Goal: Task Accomplishment & Management: Manage account settings

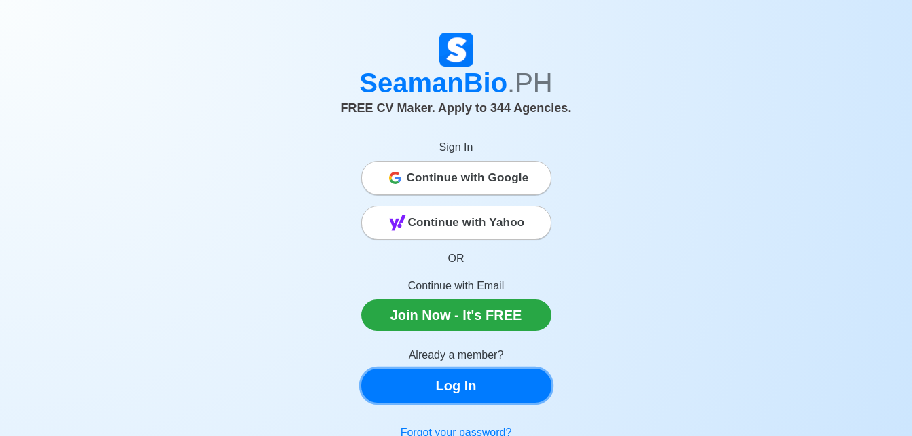
click at [498, 388] on link "Log In" at bounding box center [456, 386] width 190 height 34
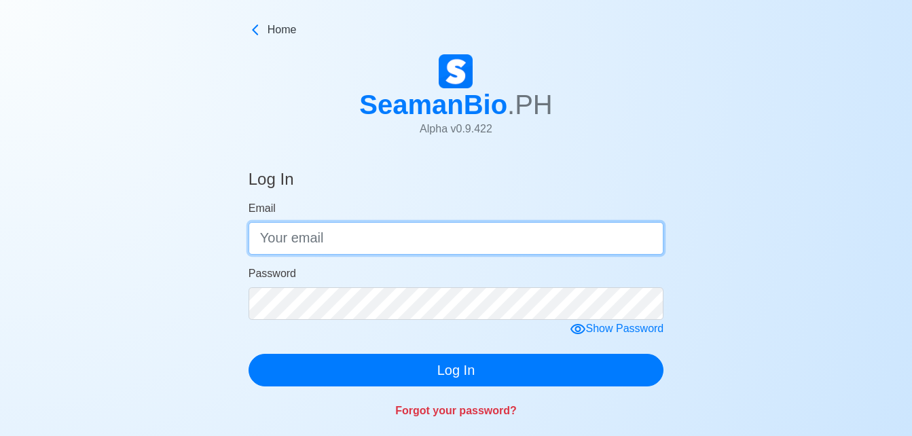
click at [358, 240] on input "Email" at bounding box center [455, 238] width 415 height 33
type input "[EMAIL_ADDRESS][DOMAIN_NAME]"
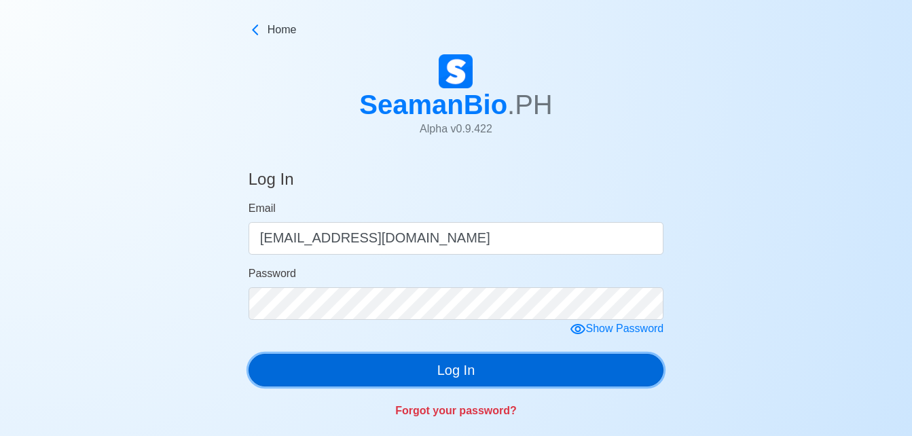
click at [465, 365] on button "Log In" at bounding box center [455, 370] width 415 height 33
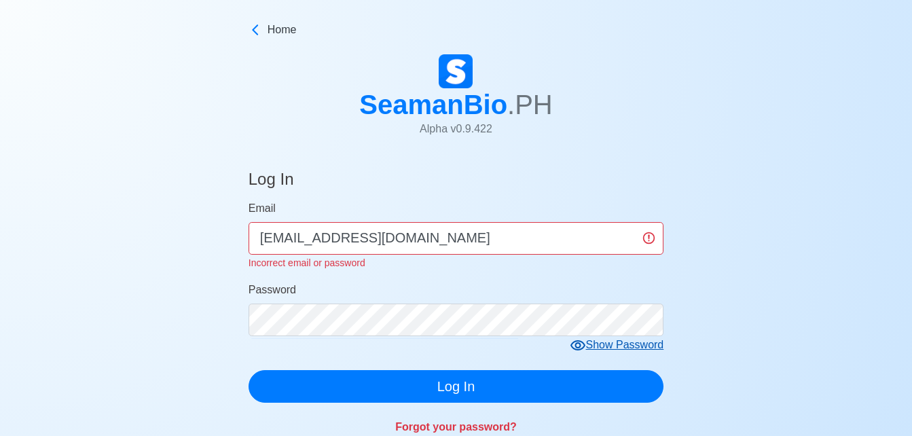
click at [618, 341] on div "Show Password" at bounding box center [617, 345] width 94 height 17
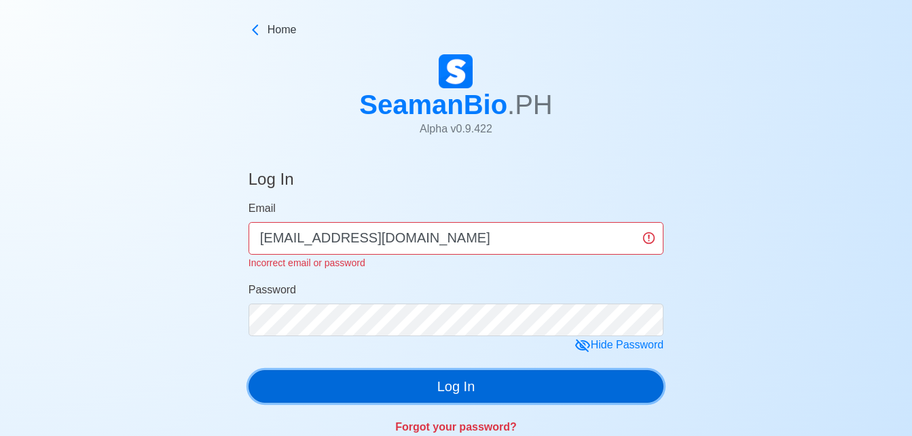
click at [467, 386] on button "Log In" at bounding box center [455, 386] width 415 height 33
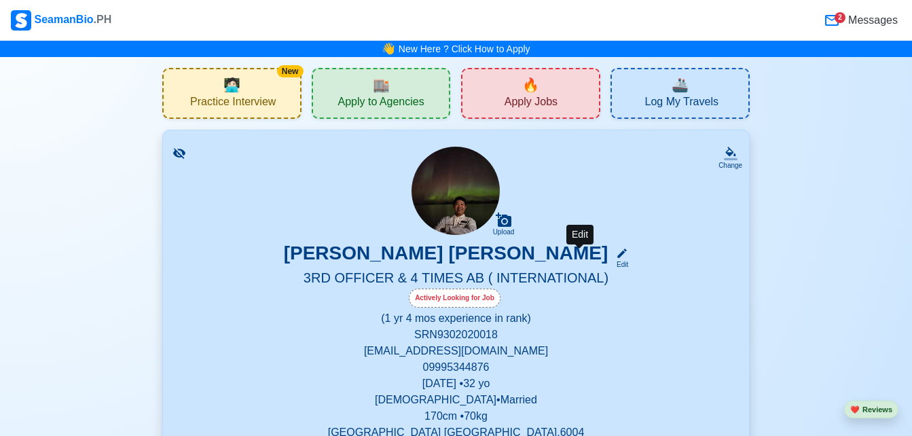
click at [616, 258] on icon at bounding box center [622, 253] width 12 height 12
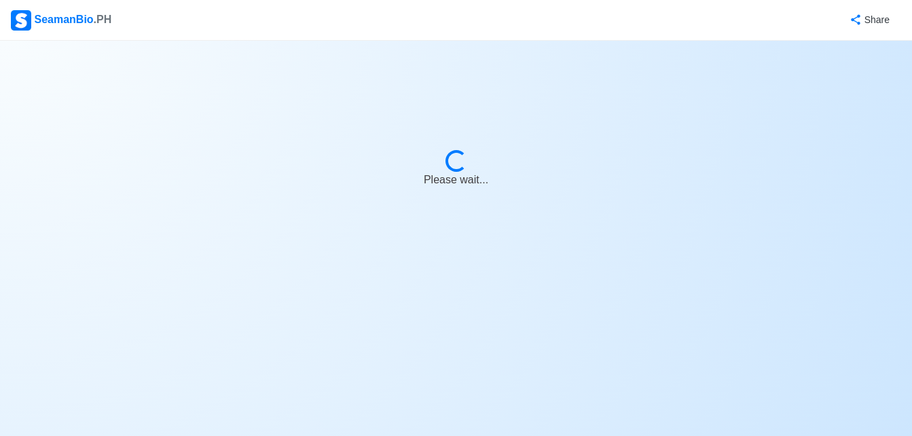
select select "Actively Looking for Job"
select select "Visible for Hiring"
select select "Married"
select select "[DEMOGRAPHIC_DATA]"
select select "PH"
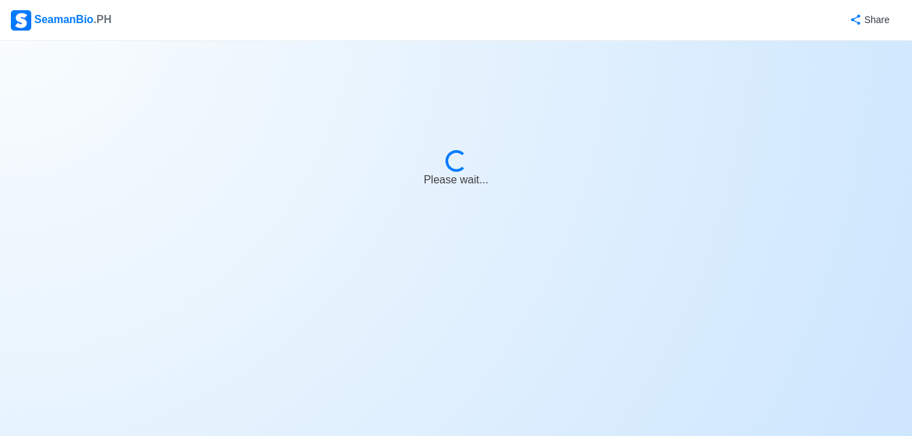
select select "1"
select select "4"
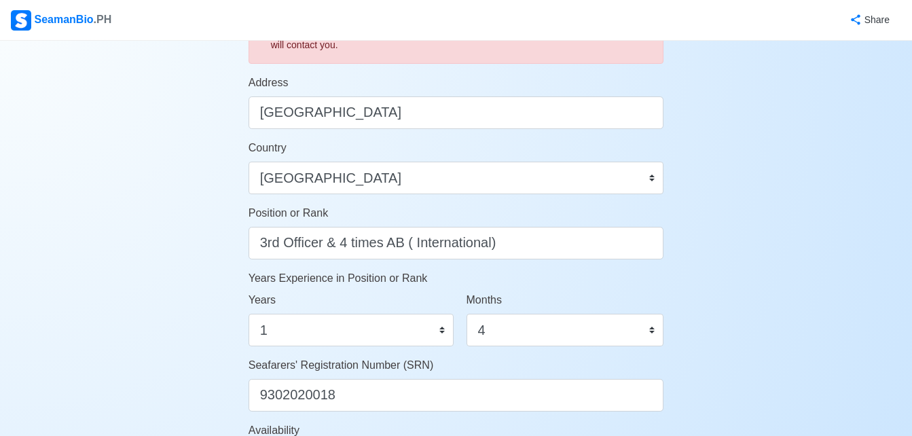
scroll to position [876, 0]
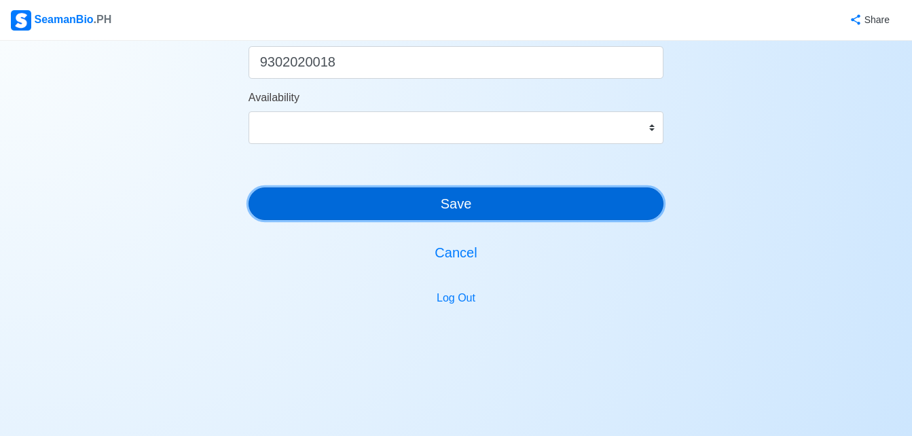
click at [531, 208] on button "Save" at bounding box center [455, 203] width 415 height 33
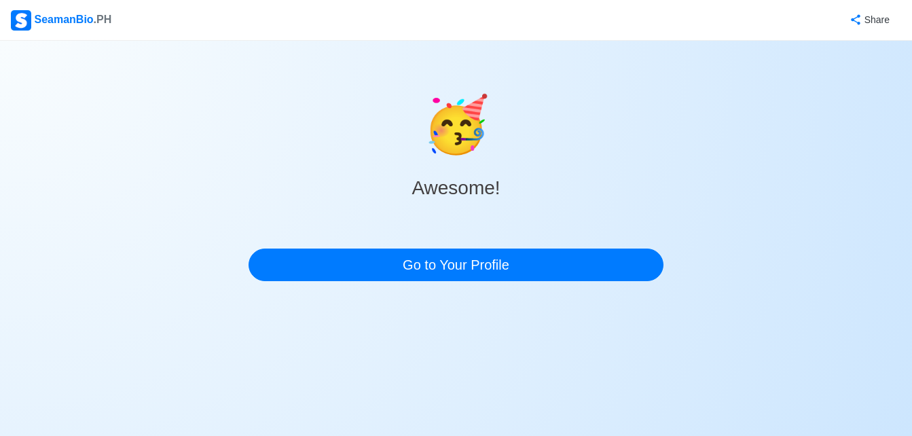
scroll to position [0, 0]
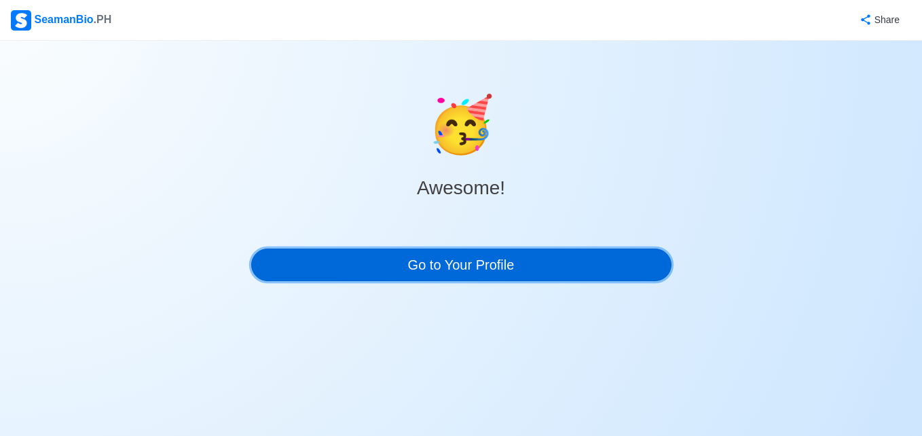
click at [468, 260] on link "Go to Your Profile" at bounding box center [461, 264] width 420 height 33
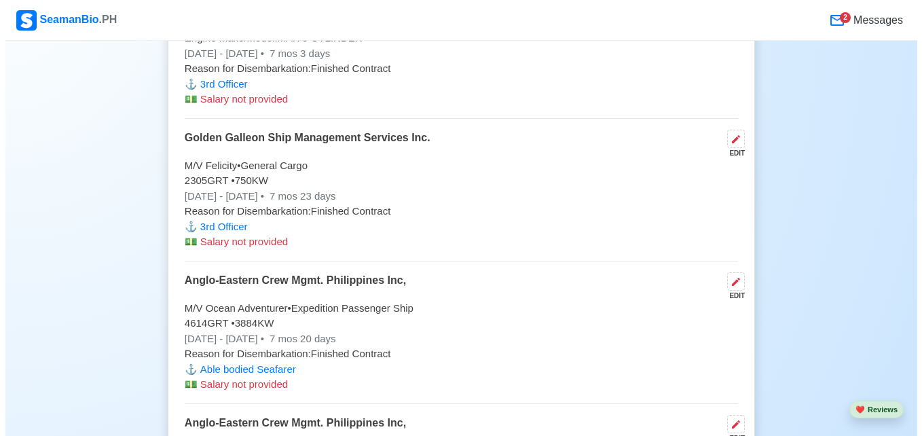
scroll to position [5771, 0]
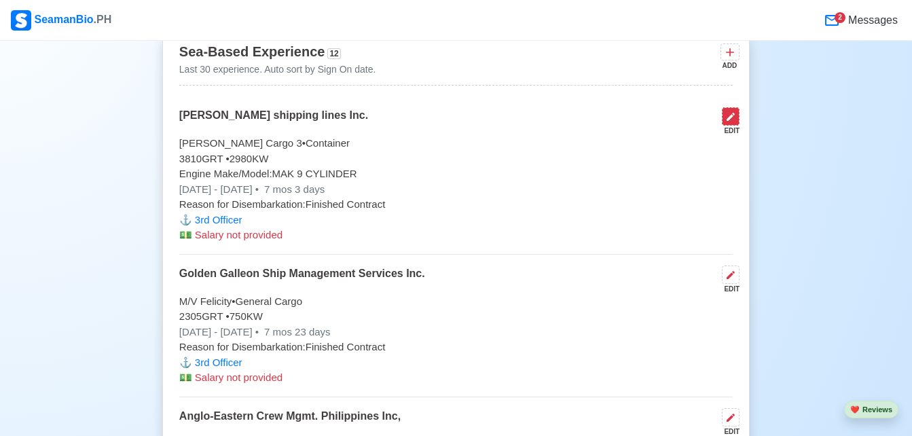
click at [733, 122] on icon at bounding box center [730, 116] width 11 height 11
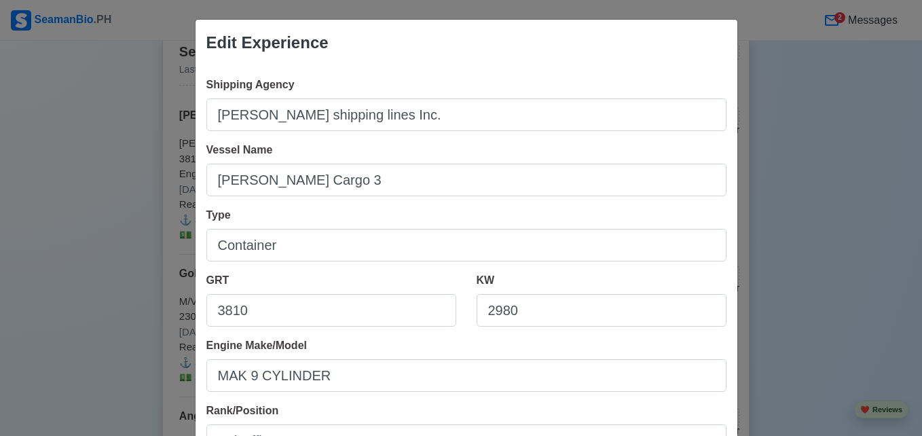
scroll to position [136, 0]
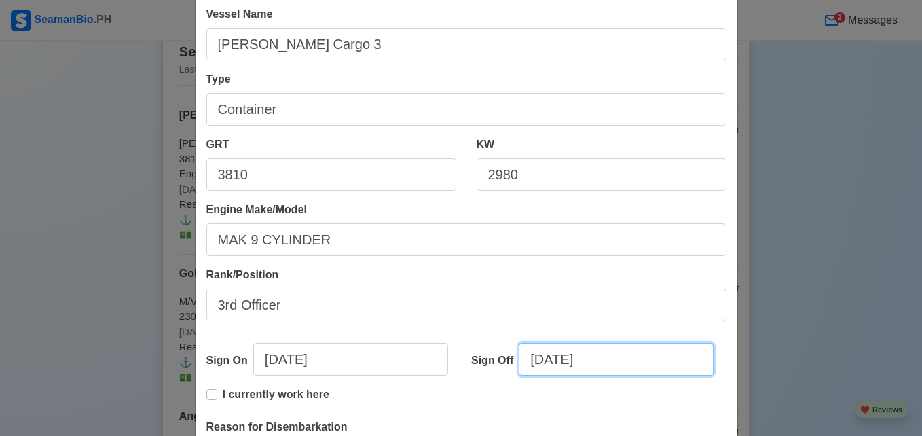
click at [538, 359] on input "[DATE]" at bounding box center [616, 359] width 195 height 33
select select "****"
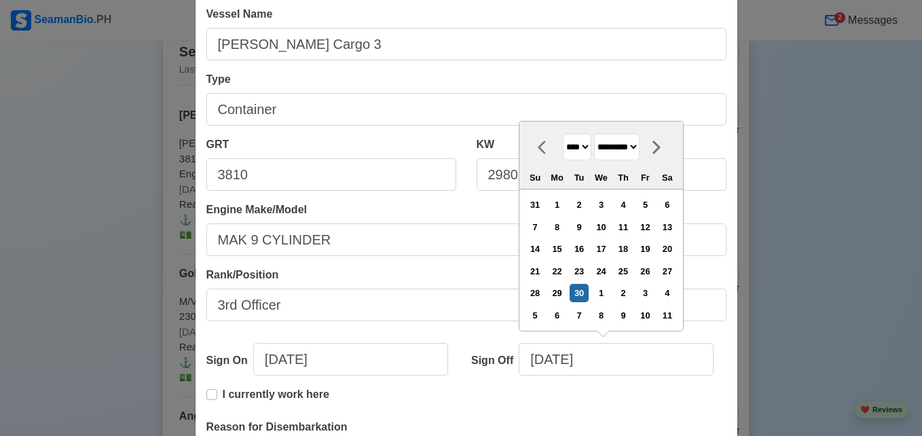
click at [640, 147] on select "******* ******** ***** ***** *** **** **** ****** ********* ******* ******** **…" at bounding box center [616, 147] width 45 height 26
select select "*******"
click at [594, 134] on select "******* ******** ***** ***** *** **** **** ****** ********* ******* ******** **…" at bounding box center [616, 147] width 45 height 26
click at [623, 229] on div "9" at bounding box center [623, 227] width 18 height 18
type input "[DATE]"
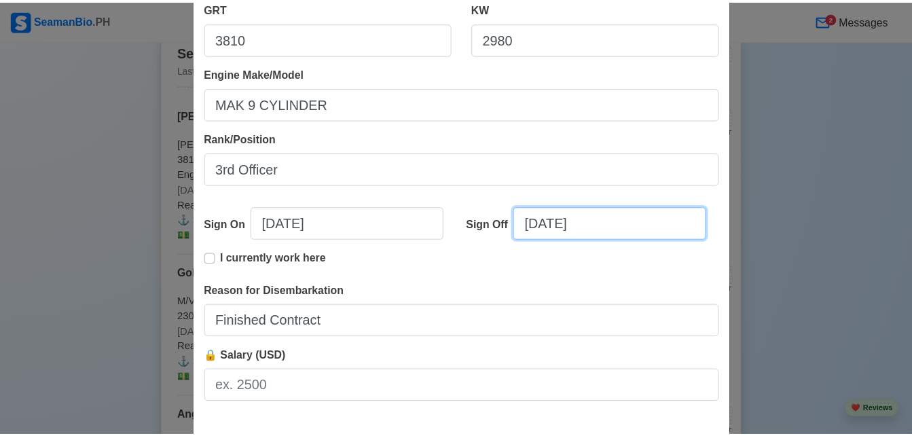
scroll to position [338, 0]
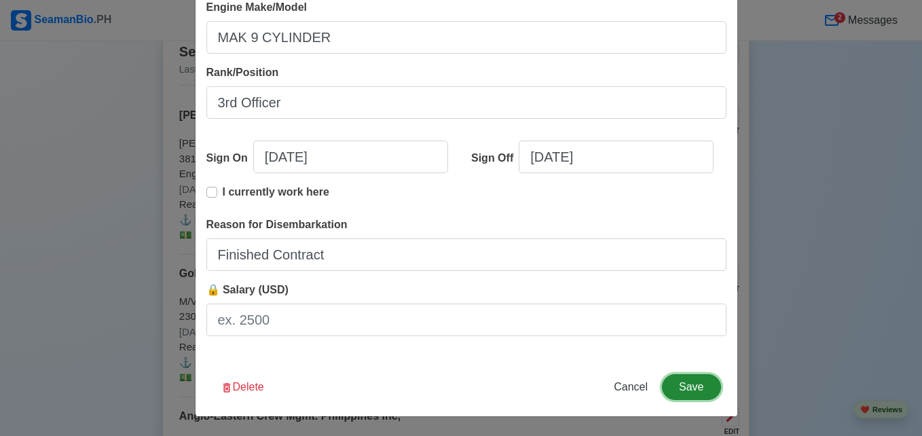
click at [699, 388] on button "Save" at bounding box center [691, 387] width 58 height 26
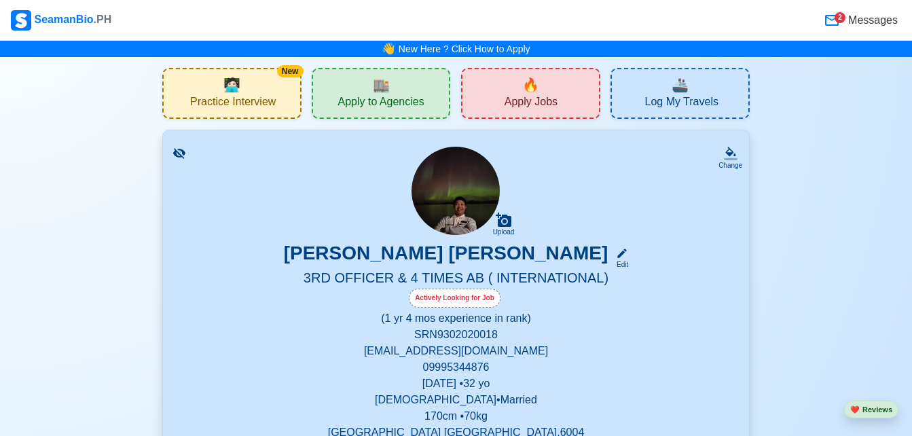
scroll to position [272, 0]
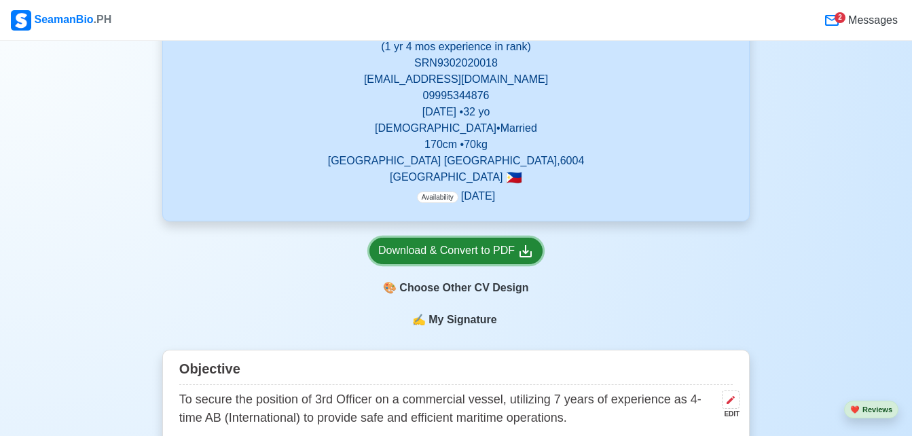
click at [465, 255] on div "Download & Convert to PDF" at bounding box center [455, 250] width 155 height 17
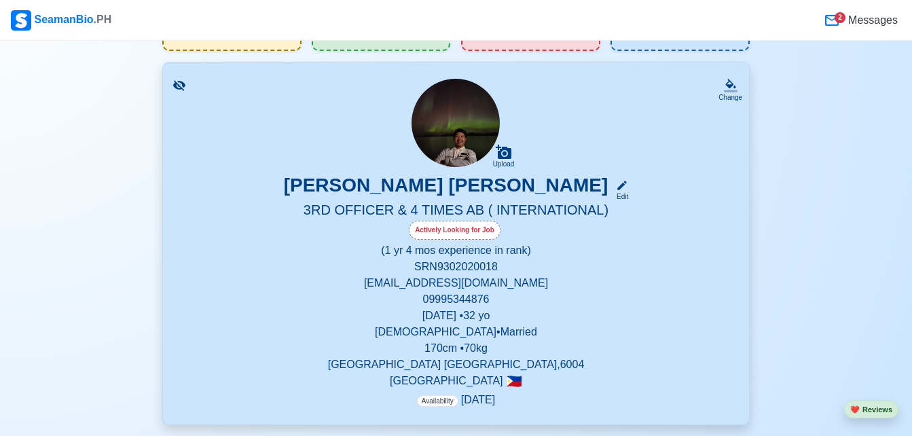
click at [528, 208] on h5 "3RD OFFICER & 4 TIMES AB ( INTERNATIONAL)" at bounding box center [455, 211] width 553 height 19
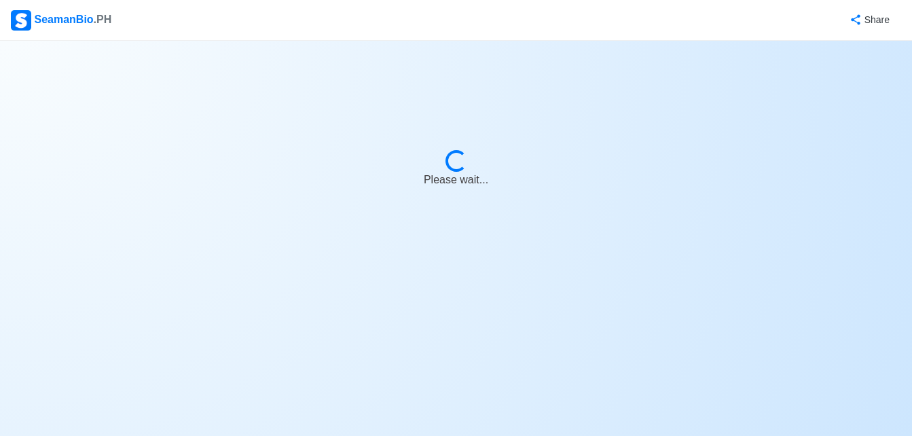
select select "Actively Looking for Job"
select select "Visible for Hiring"
select select "Married"
select select "[DEMOGRAPHIC_DATA]"
select select "PH"
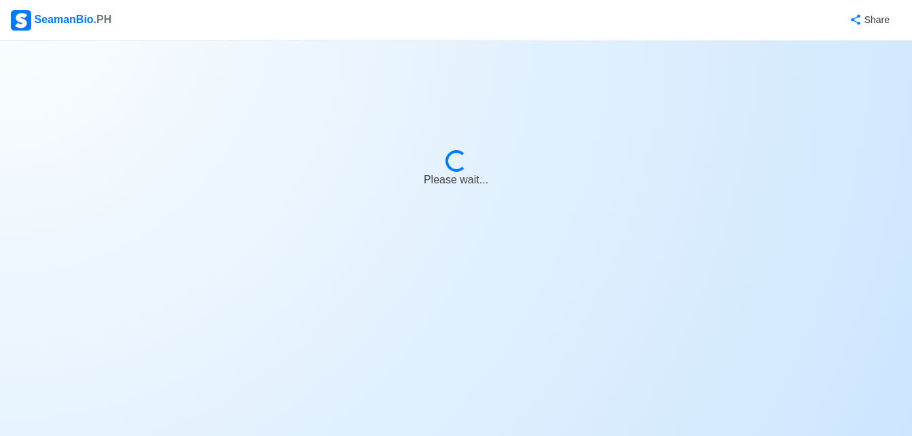
select select "1"
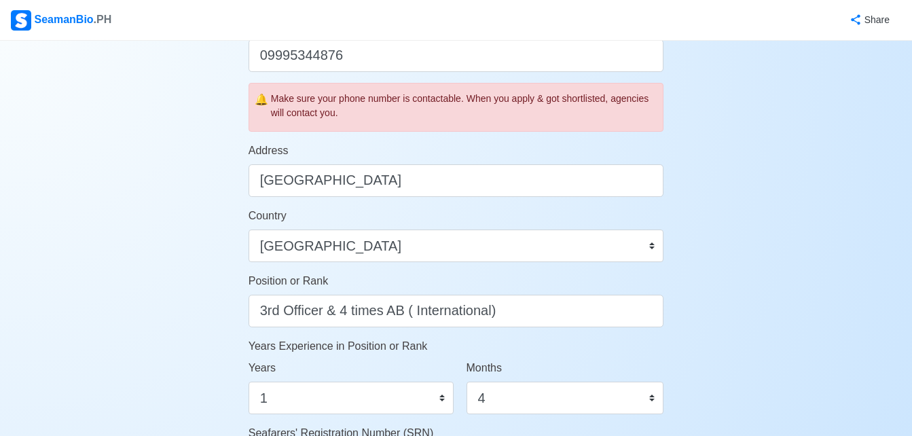
scroll to position [543, 0]
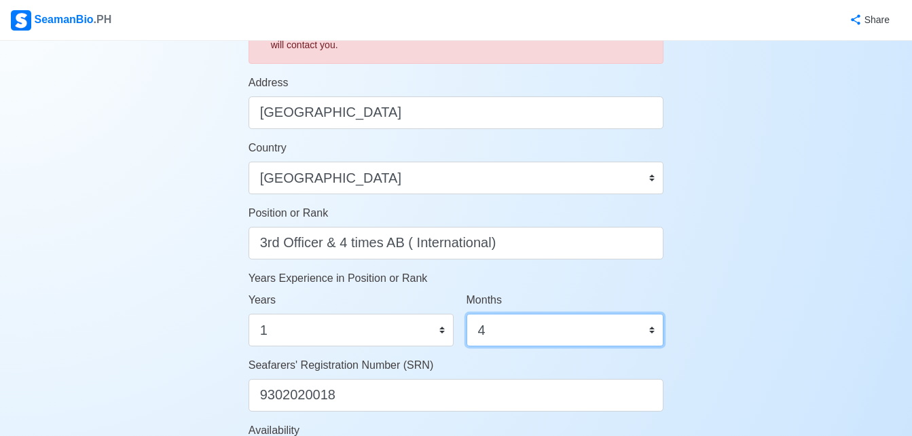
click at [649, 326] on select "0 1 2 3 4 5 6 7 8 9 10 11" at bounding box center [565, 330] width 198 height 33
select select "5"
click at [466, 314] on select "0 1 2 3 4 5 6 7 8 9 10 11" at bounding box center [565, 330] width 198 height 33
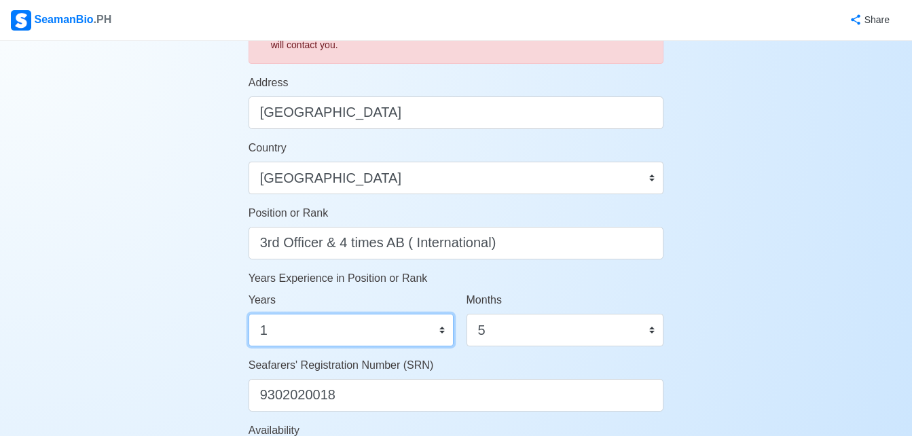
click at [344, 321] on select "0 1 2 3 4 5 6 7 8 9 10 11 12 13 14 15 16 17 18 19 20 21 22 23 24 25 26 27 28 29…" at bounding box center [350, 330] width 205 height 33
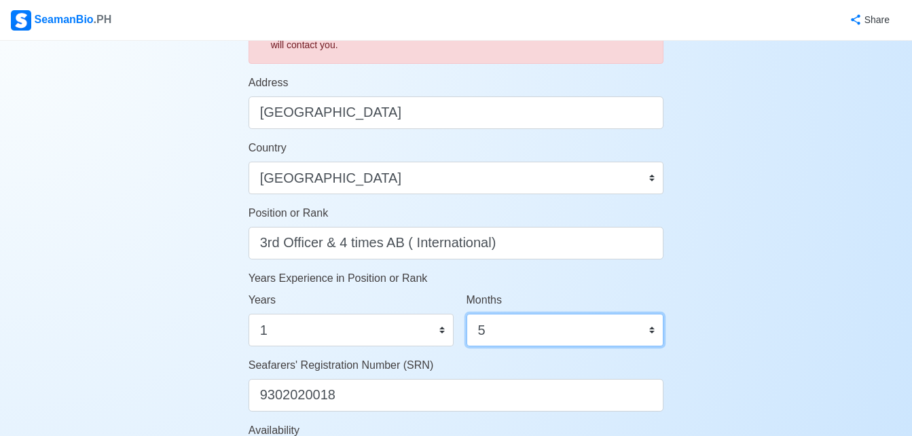
click at [524, 329] on select "0 1 2 3 4 5 6 7 8 9 10 11" at bounding box center [565, 330] width 198 height 33
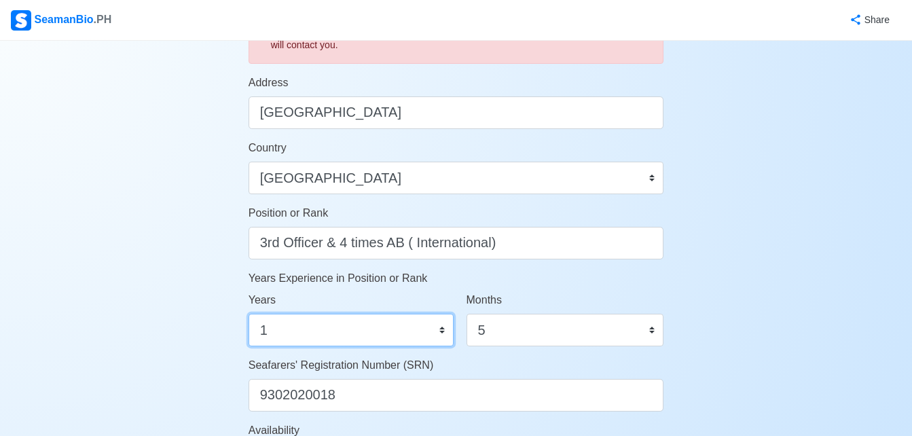
click at [395, 328] on select "0 1 2 3 4 5 6 7 8 9 10 11 12 13 14 15 16 17 18 19 20 21 22 23 24 25 26 27 28 29…" at bounding box center [350, 330] width 205 height 33
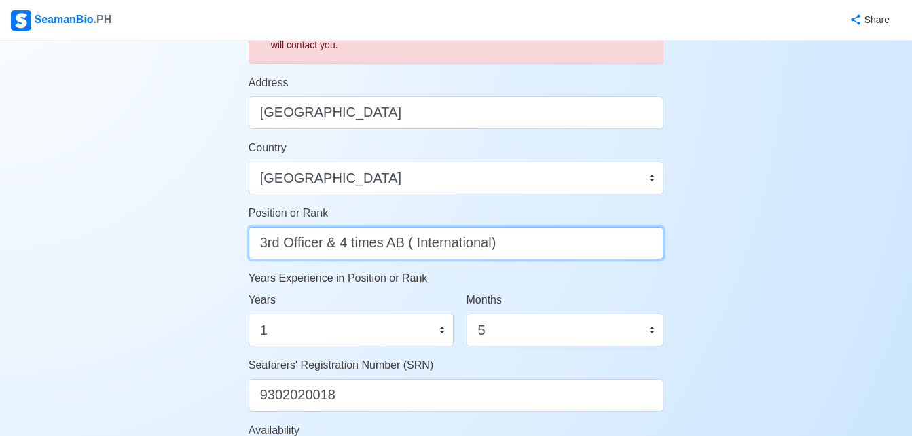
click at [555, 255] on input "3rd Officer & 4 times AB ( International)" at bounding box center [455, 243] width 415 height 33
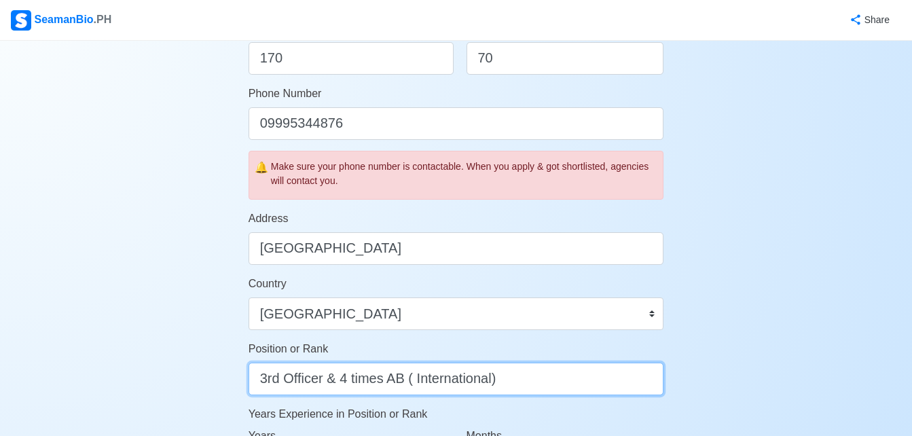
scroll to position [272, 0]
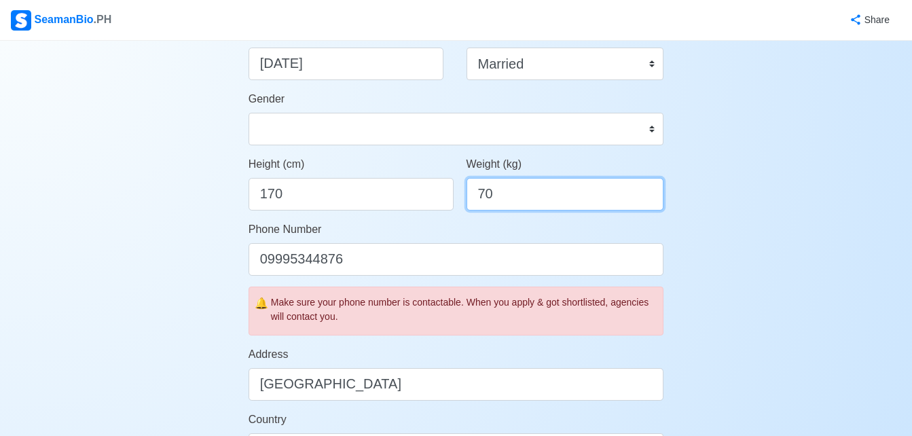
click at [522, 202] on input "70" at bounding box center [565, 194] width 198 height 33
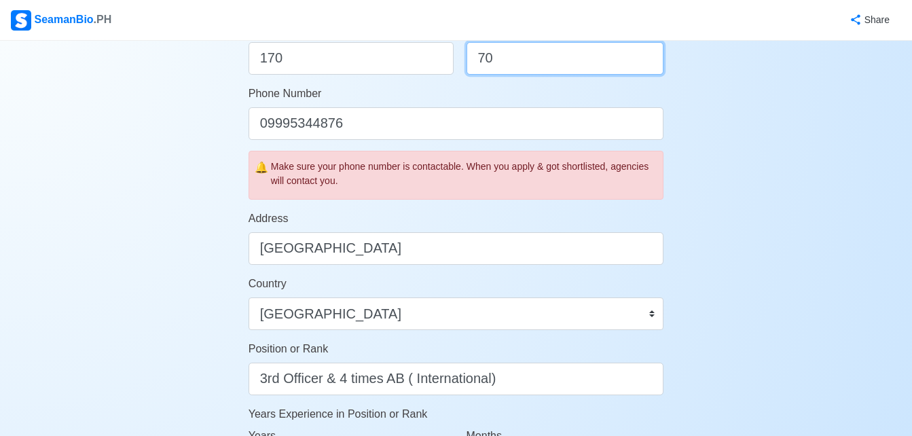
scroll to position [815, 0]
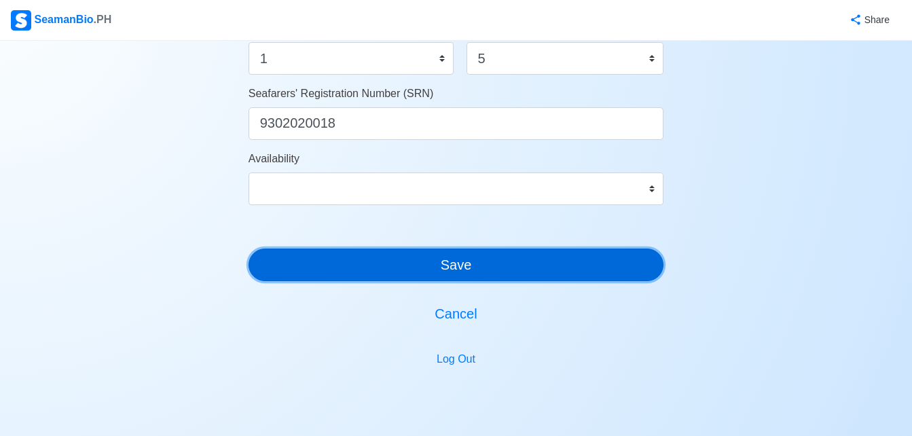
click at [489, 268] on button "Save" at bounding box center [455, 264] width 415 height 33
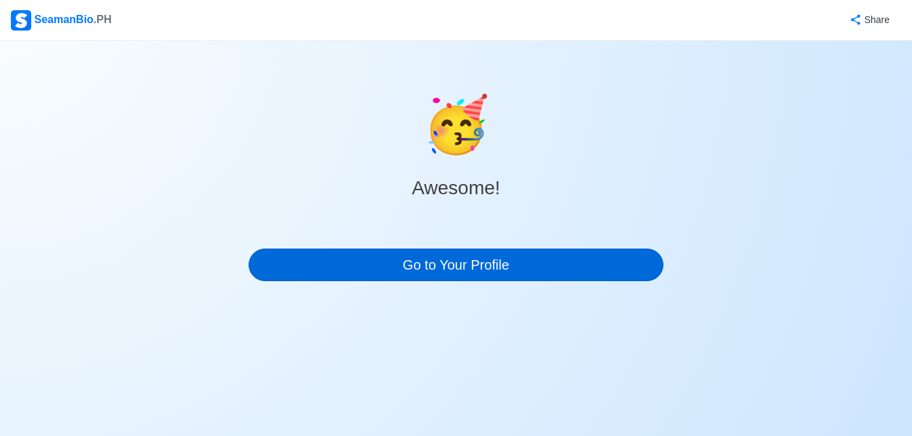
scroll to position [0, 0]
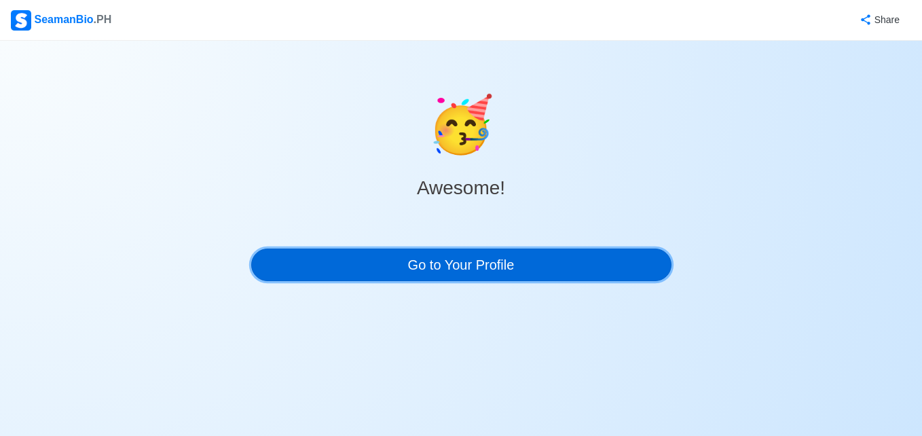
click at [443, 271] on link "Go to Your Profile" at bounding box center [461, 264] width 420 height 33
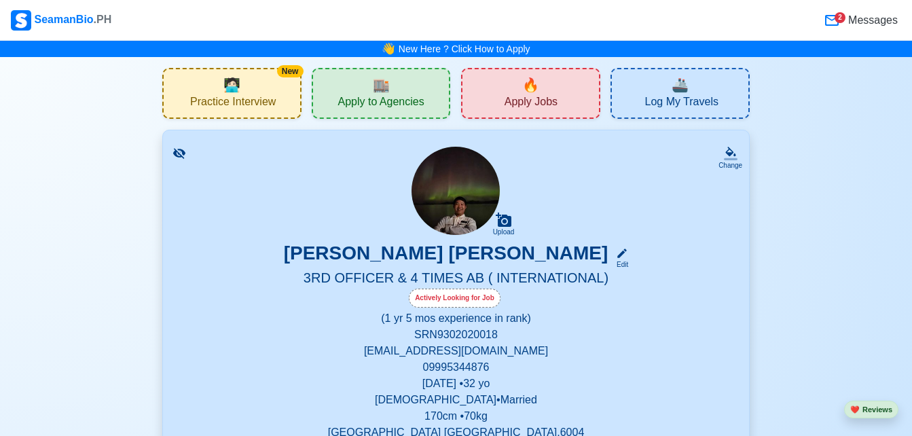
scroll to position [136, 0]
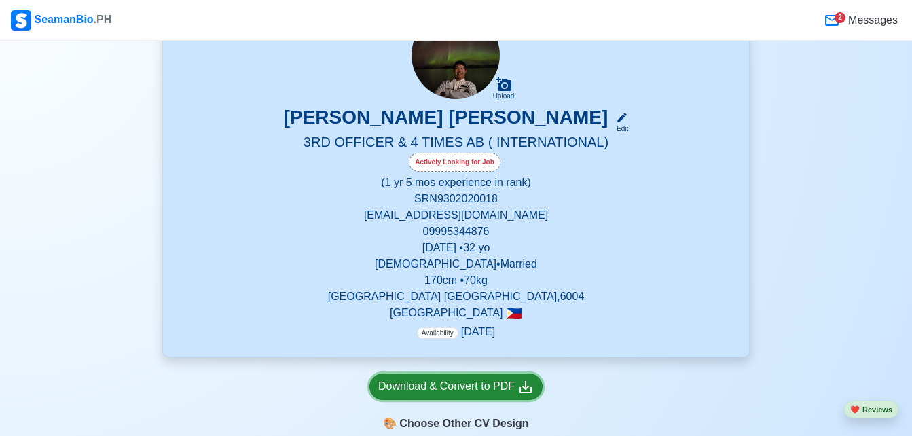
click at [469, 384] on div "Download & Convert to PDF" at bounding box center [455, 386] width 155 height 17
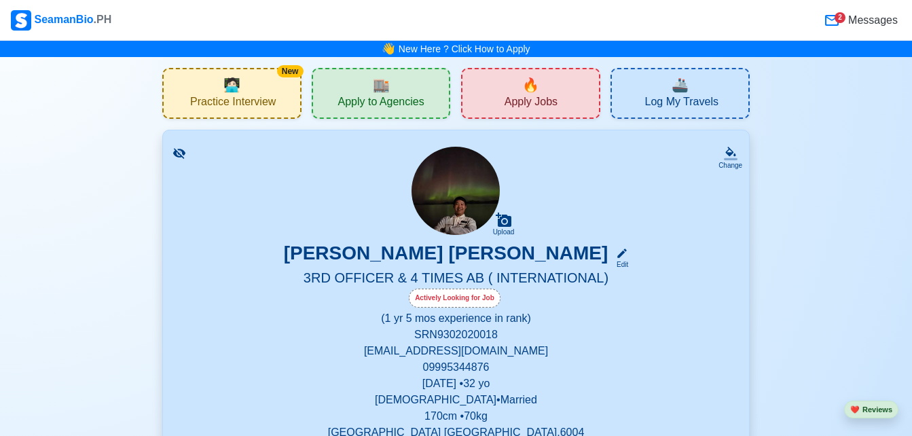
scroll to position [204, 0]
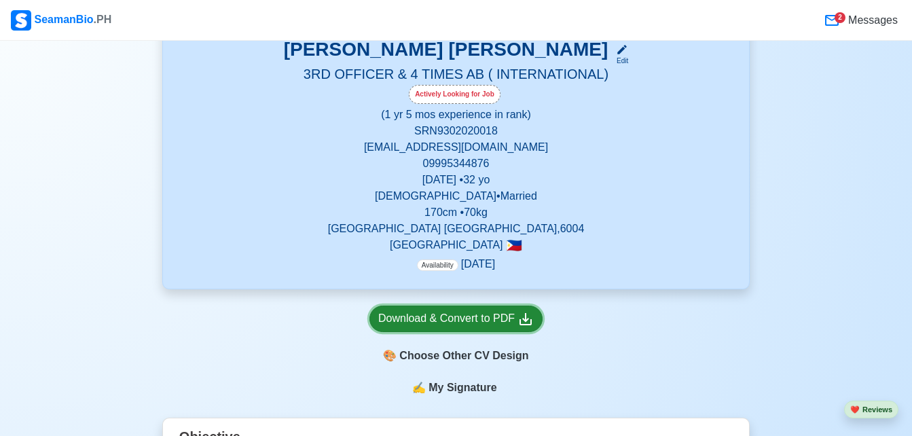
click at [466, 321] on div "Download & Convert to PDF" at bounding box center [455, 318] width 155 height 17
